Goal: Task Accomplishment & Management: Manage account settings

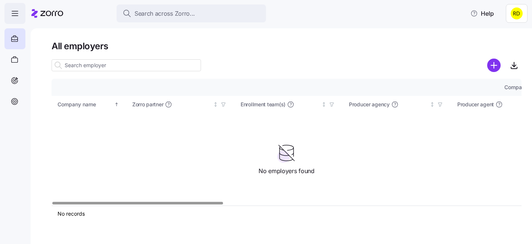
click at [12, 10] on icon "button" at bounding box center [14, 13] width 9 height 9
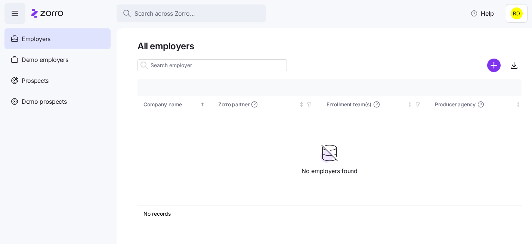
click at [17, 12] on icon "button" at bounding box center [14, 13] width 9 height 9
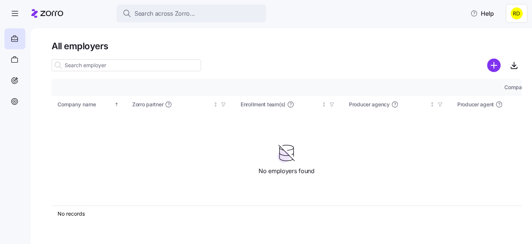
click at [516, 12] on html "Search across Zorro... Help All employers Company details Benefit status Compan…" at bounding box center [266, 120] width 532 height 240
click at [506, 43] on div "Agency setup" at bounding box center [499, 45] width 45 height 8
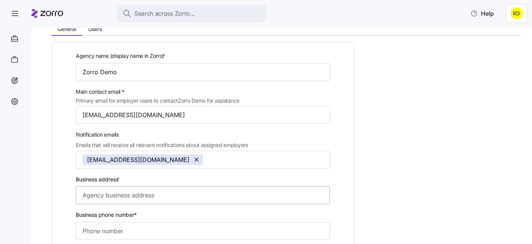
scroll to position [32, 0]
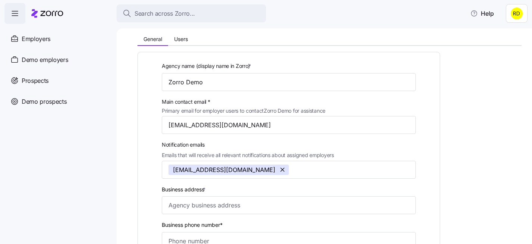
click at [520, 18] on html "Search across Zorro... Help Employers Demo employers Prospects Demo prospects A…" at bounding box center [266, 120] width 532 height 240
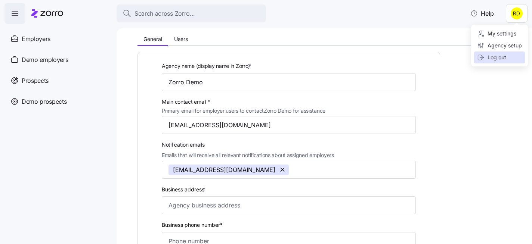
click at [513, 60] on div "Log out" at bounding box center [499, 58] width 51 height 12
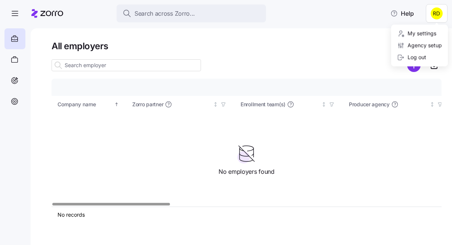
click at [436, 19] on html "Search across Zorro... Help All employers Company details Benefit status Compan…" at bounding box center [226, 120] width 452 height 241
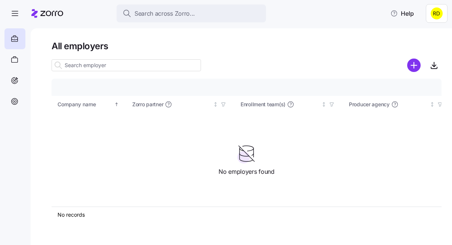
click at [435, 15] on html "Search across Zorro... Help All employers Company details Benefit status Compan…" at bounding box center [226, 120] width 452 height 241
click at [13, 16] on icon "button" at bounding box center [14, 13] width 9 height 9
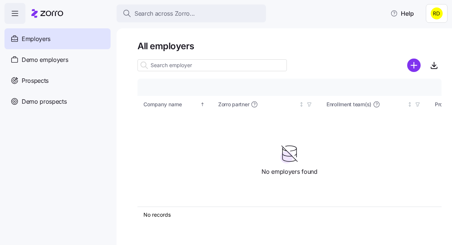
click at [15, 16] on icon "button" at bounding box center [14, 13] width 9 height 9
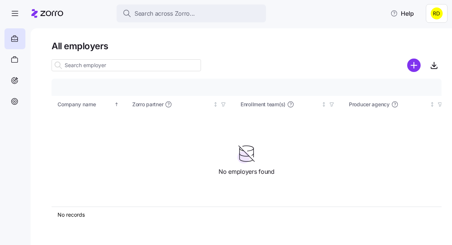
click at [439, 14] on html "Search across Zorro... Help All employers Company details Benefit status Compan…" at bounding box center [226, 120] width 452 height 241
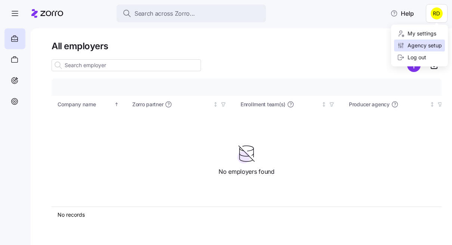
click at [420, 43] on div "Agency setup" at bounding box center [419, 45] width 45 height 8
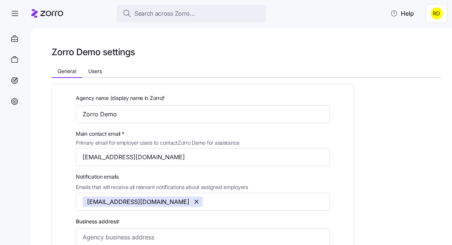
click at [441, 15] on html "Search across Zorro... Help Zorro Demo settings General Users Agency name (disp…" at bounding box center [226, 120] width 452 height 241
click at [19, 40] on html "Search across Zorro... Help Zorro Demo settings General Users Agency name (disp…" at bounding box center [226, 120] width 452 height 241
click at [15, 15] on icon "button" at bounding box center [14, 13] width 9 height 9
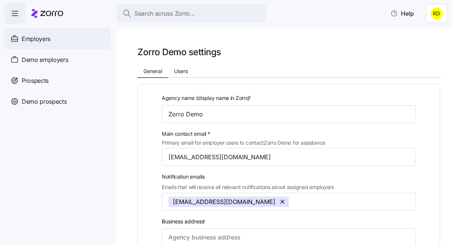
click at [37, 41] on span "Employers" at bounding box center [36, 38] width 29 height 9
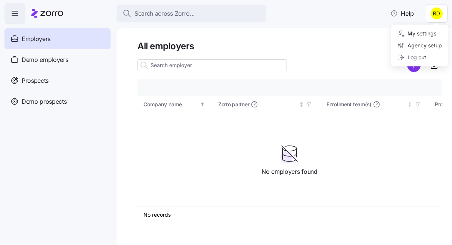
click at [435, 16] on html "Search across Zorro... Help Employers Demo employers Prospects Demo prospects A…" at bounding box center [226, 120] width 452 height 241
click at [417, 55] on div "Log out" at bounding box center [411, 57] width 29 height 8
